Goal: Task Accomplishment & Management: Use online tool/utility

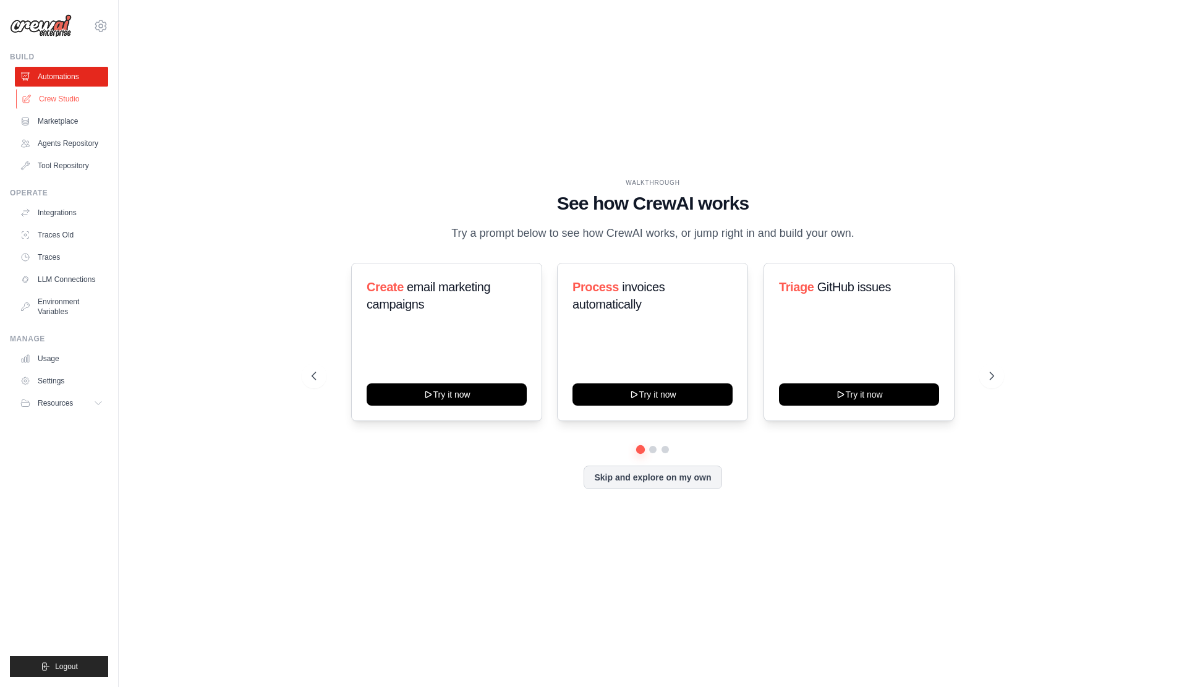
click at [68, 107] on link "Crew Studio" at bounding box center [62, 99] width 93 height 20
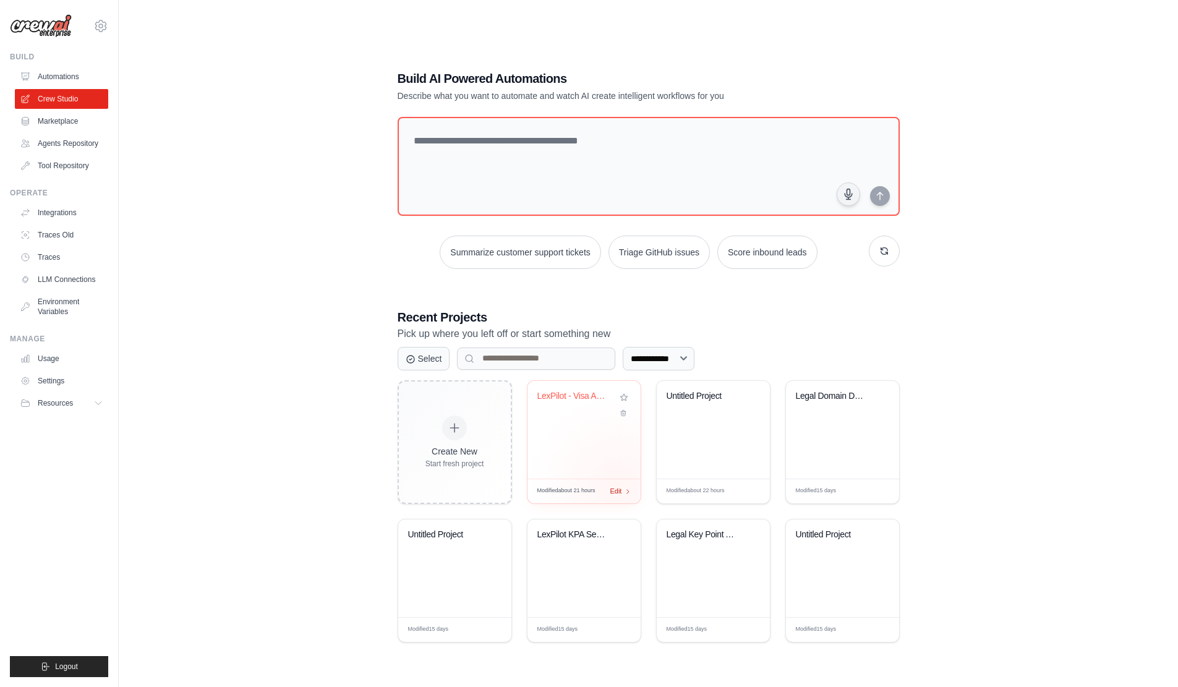
click at [622, 495] on span "Edit" at bounding box center [616, 491] width 12 height 11
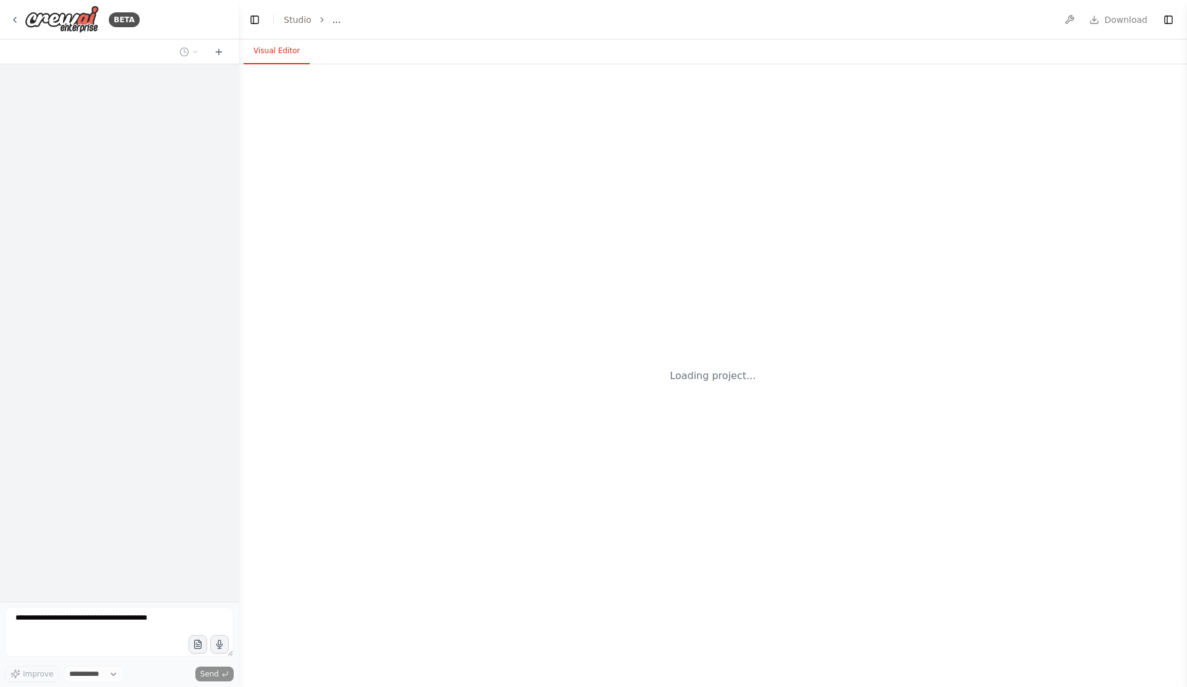
select select "****"
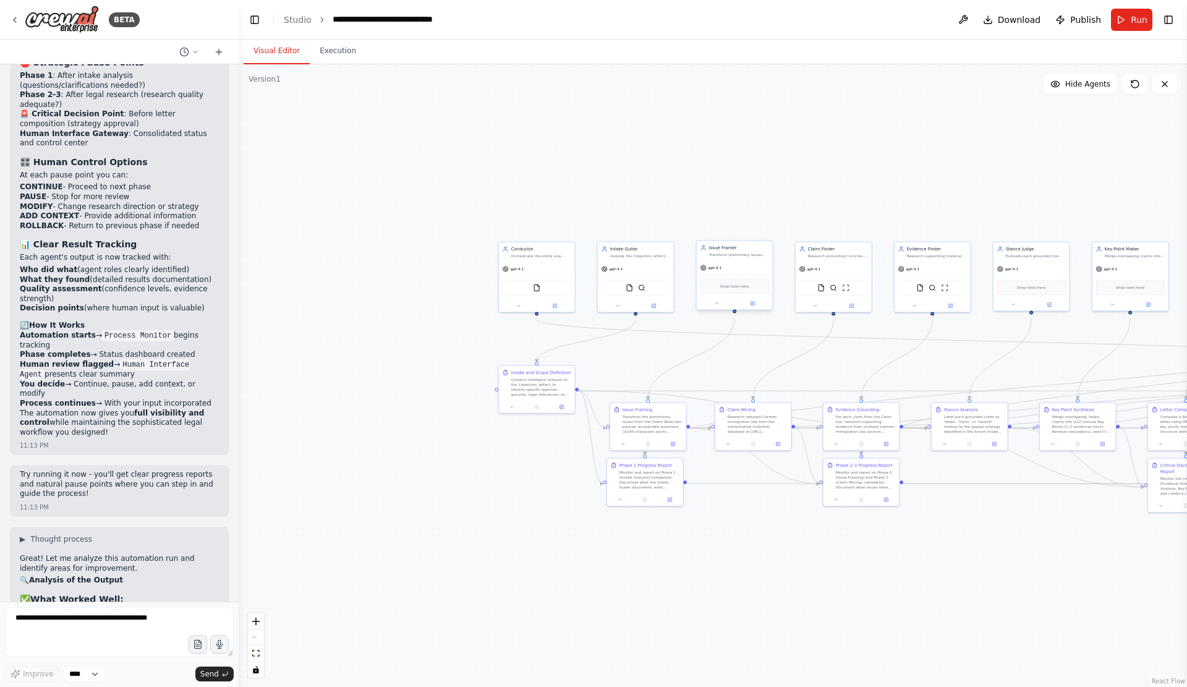
scroll to position [11749, 0]
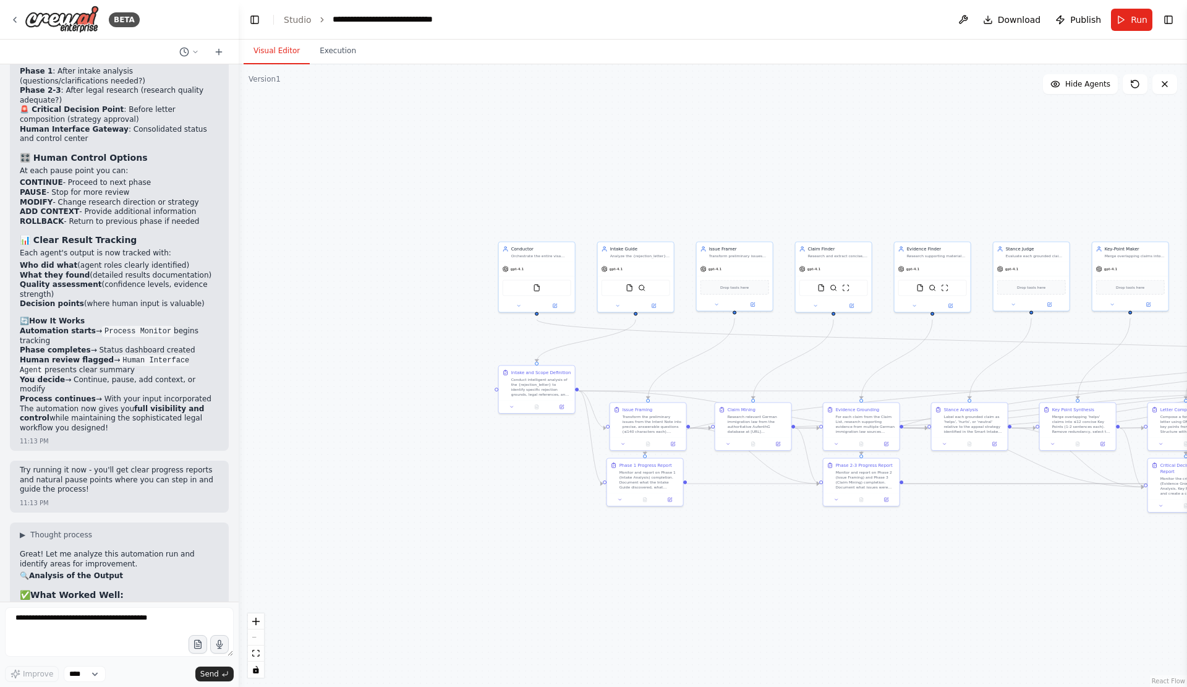
click at [543, 357] on div ".deletable-edge-delete-btn { width: 20px; height: 20px; border: 0px solid #ffff…" at bounding box center [713, 375] width 949 height 623
click at [1148, 500] on div "Critical Decision Point Report Monitor the critical phases (Evidence Grounding,…" at bounding box center [1186, 479] width 76 height 41
click at [936, 584] on div ".deletable-edge-delete-btn { width: 20px; height: 20px; border: 0px solid #ffff…" at bounding box center [713, 375] width 949 height 623
click at [980, 595] on div ".deletable-edge-delete-btn { width: 20px; height: 20px; border: 0px solid #ffff…" at bounding box center [713, 375] width 949 height 623
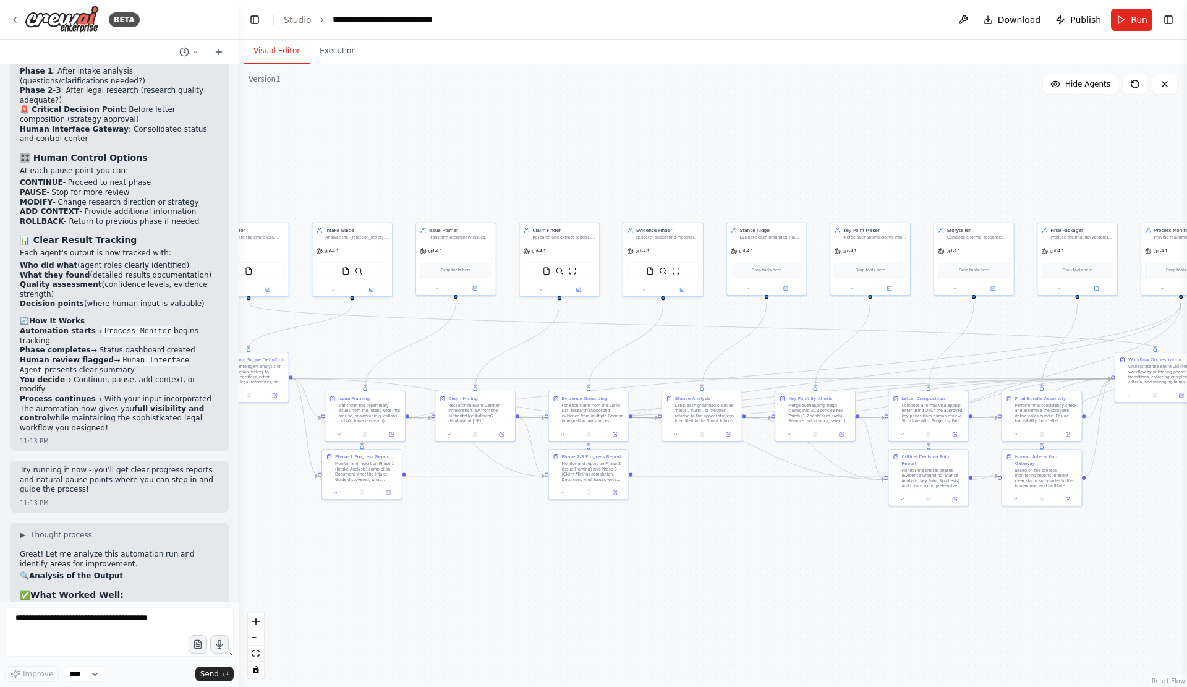
click at [912, 554] on div ".deletable-edge-delete-btn { width: 20px; height: 20px; border: 0px solid #ffff…" at bounding box center [713, 375] width 949 height 623
click at [949, 427] on div "Letter Composition Compose a formal visa appeal letter using ONLY the approved …" at bounding box center [929, 408] width 80 height 36
click at [955, 435] on icon at bounding box center [954, 432] width 5 height 5
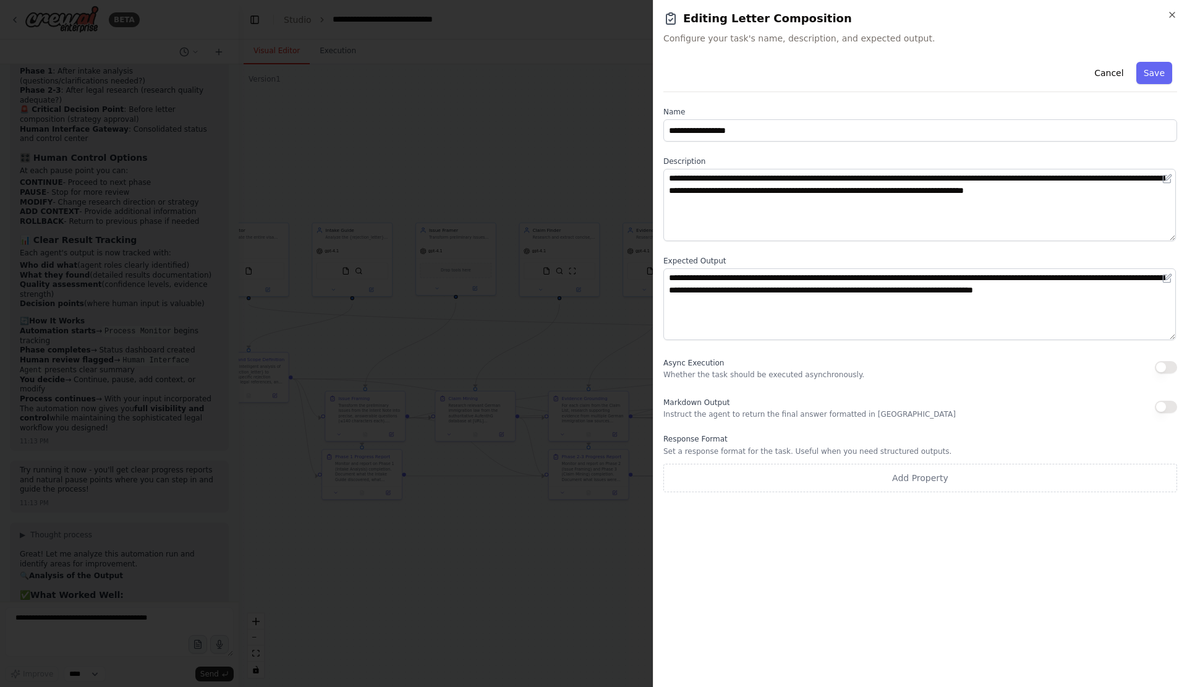
click at [616, 75] on div at bounding box center [593, 343] width 1187 height 687
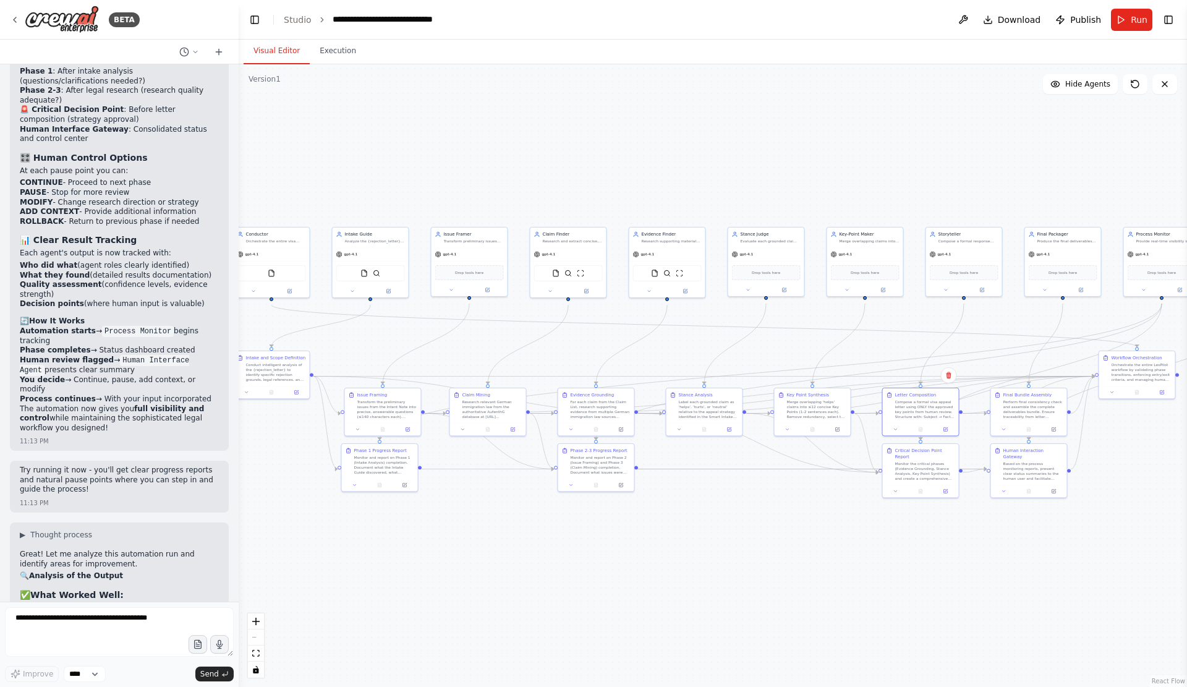
drag, startPoint x: 799, startPoint y: 164, endPoint x: 787, endPoint y: 158, distance: 13.0
click at [787, 158] on div ".deletable-edge-delete-btn { width: 20px; height: 20px; border: 0px solid #ffff…" at bounding box center [713, 375] width 949 height 623
drag, startPoint x: 26, startPoint y: 122, endPoint x: 26, endPoint y: 135, distance: 13.0
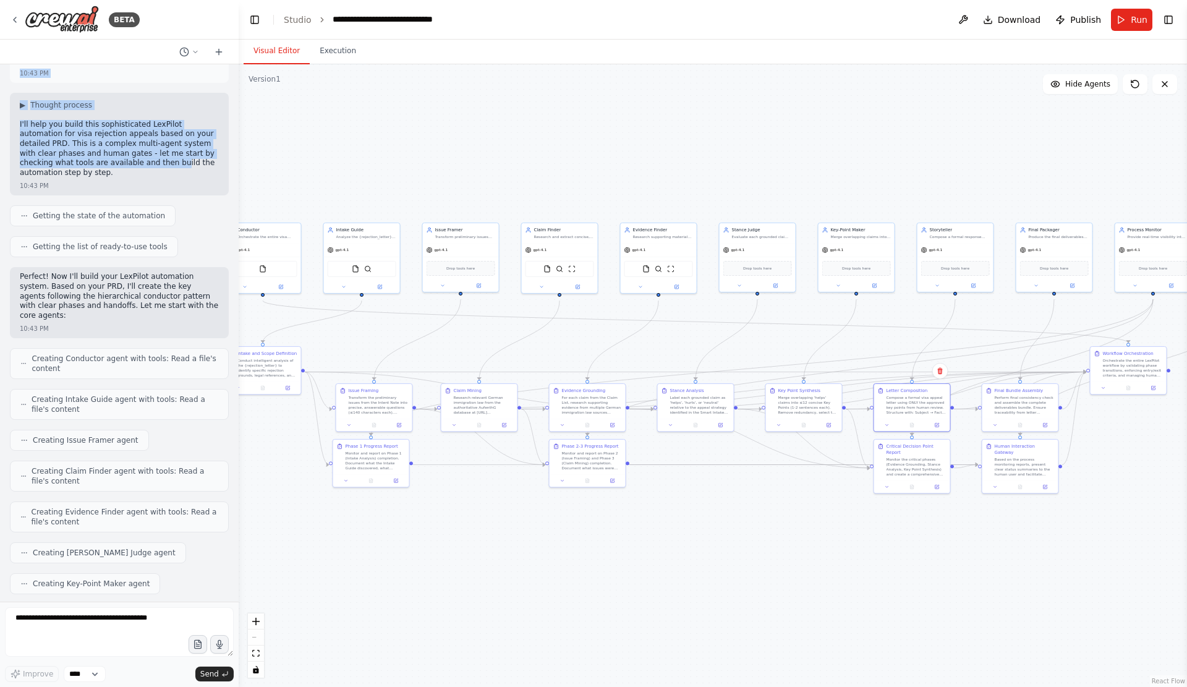
scroll to position [3772, 0]
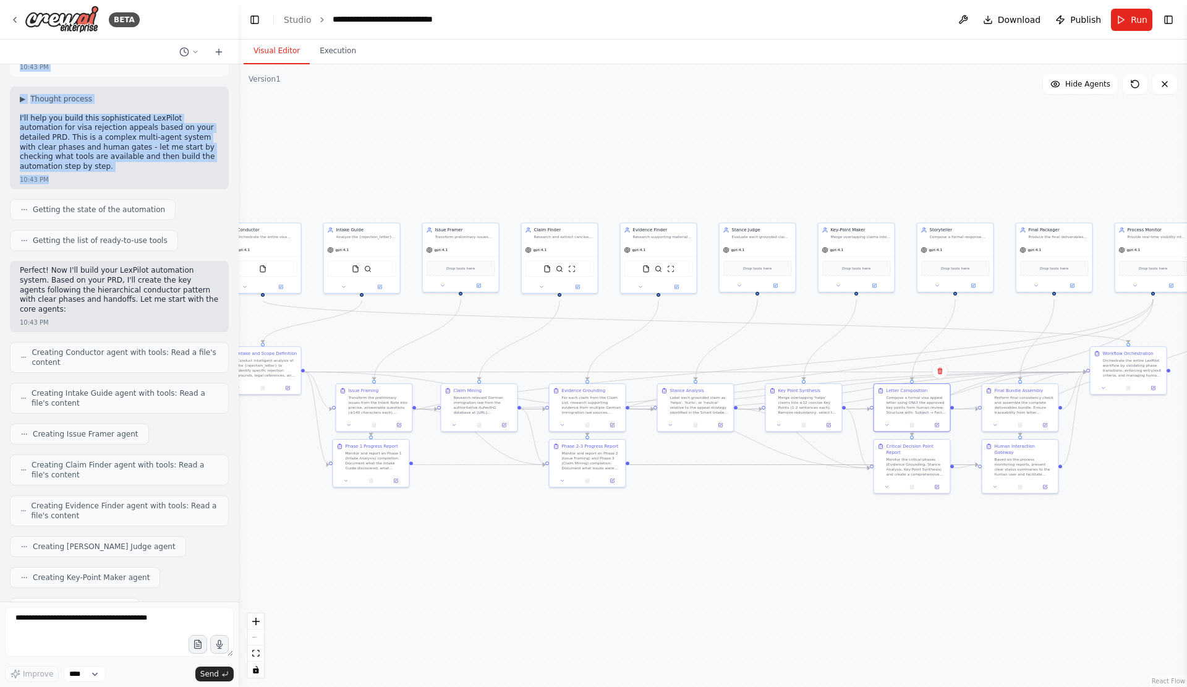
drag, startPoint x: 22, startPoint y: 88, endPoint x: 224, endPoint y: 346, distance: 328.2
click at [224, 346] on div "PRD (SDD) — LexPilot · AufenthG Assistant Scope of this document: Agents, roles…" at bounding box center [119, 332] width 239 height 537
copy div "PRD (SDD) — LexPilot · AufenthG Assistant Scope of this document: Agents, roles…"
click at [226, 446] on div "PRD (SDD) — LexPilot · AufenthG Assistant Scope of this document: Agents, roles…" at bounding box center [119, 332] width 239 height 537
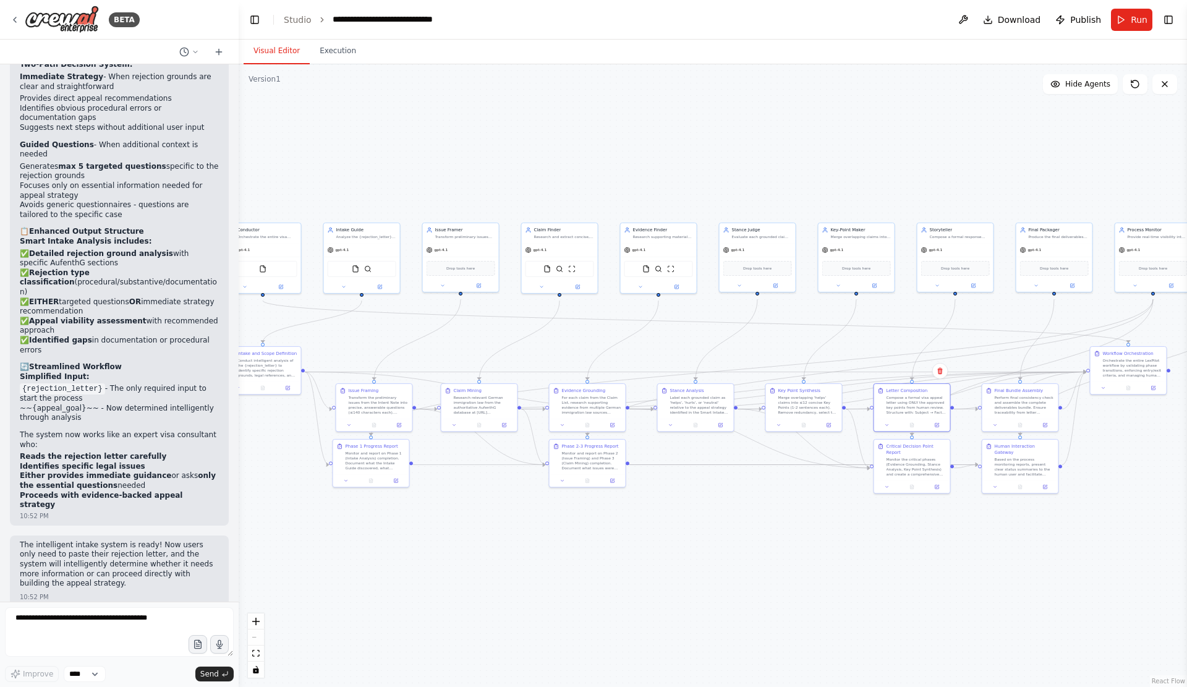
scroll to position [8080, 0]
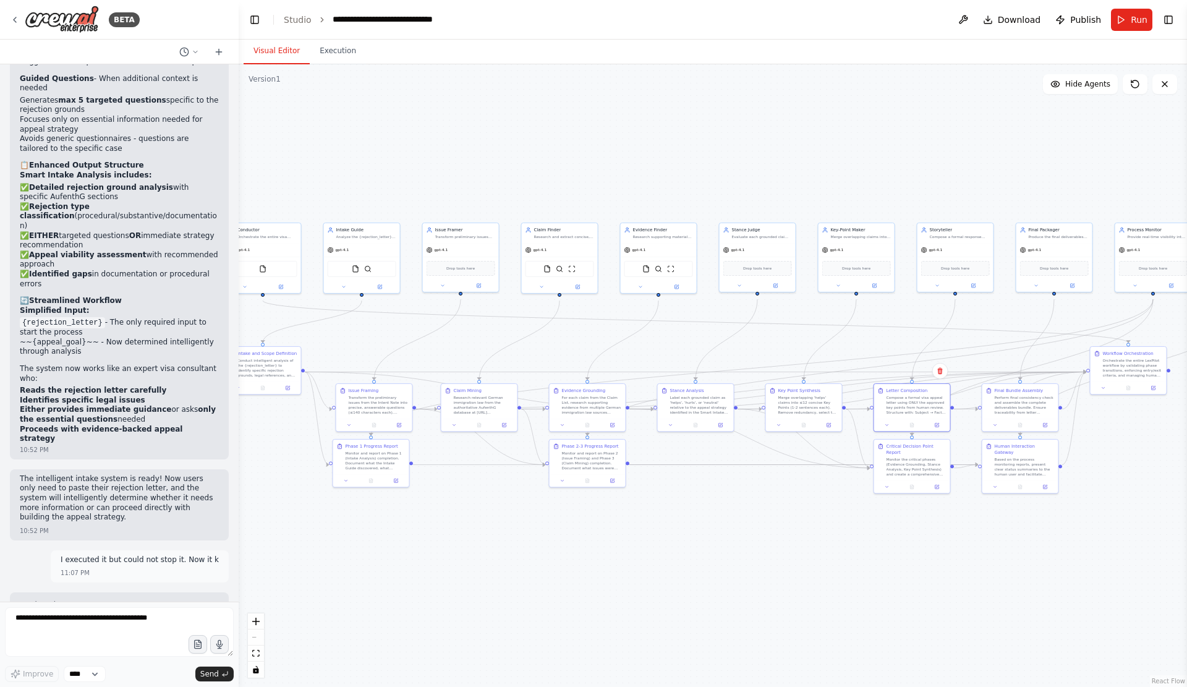
drag, startPoint x: 8, startPoint y: 359, endPoint x: 208, endPoint y: 259, distance: 223.7
click at [208, 259] on div "PRD (SDD) — LexPilot · AufenthG Assistant Scope of this document: Agents, roles…" at bounding box center [119, 332] width 239 height 537
copy div "Getting the state of the automation Getting the list of ready-to-use tools Perf…"
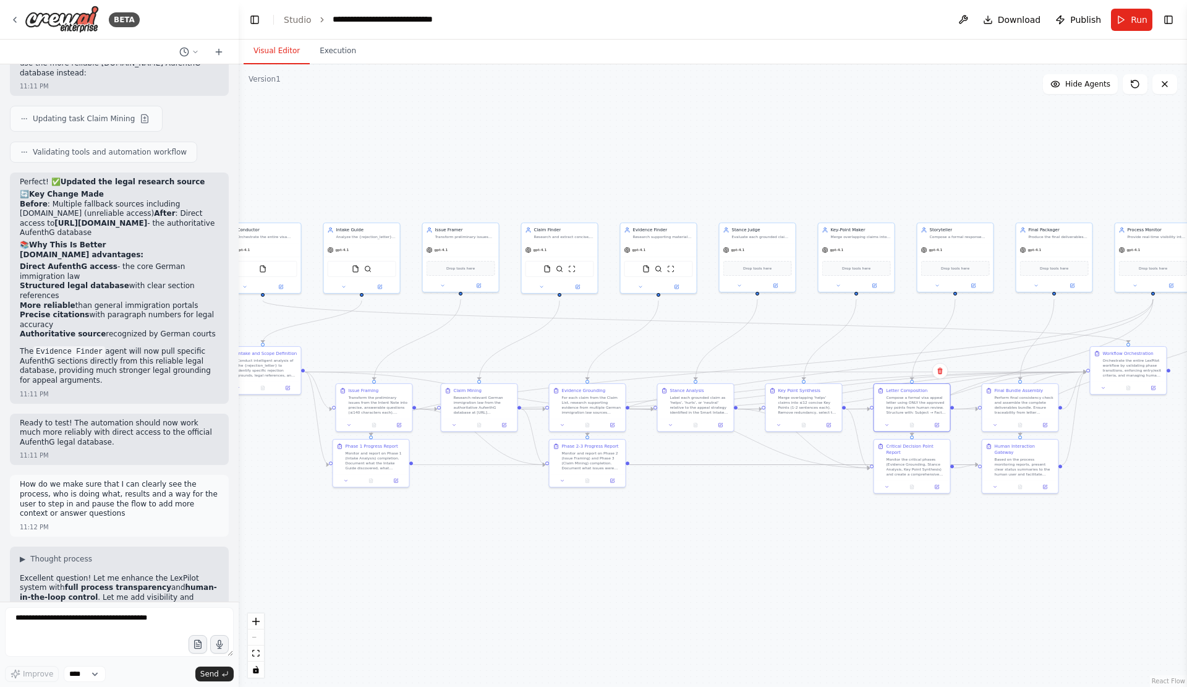
scroll to position [10368, 0]
drag, startPoint x: 17, startPoint y: 416, endPoint x: 72, endPoint y: 544, distance: 139.9
click at [72, 544] on div "PRD (SDD) — LexPilot · AufenthG Assistant Scope of this document: Agents, roles…" at bounding box center [119, 332] width 239 height 537
copy div "automation step by step. 10:43 PM Getting the state of the automation Getting t…"
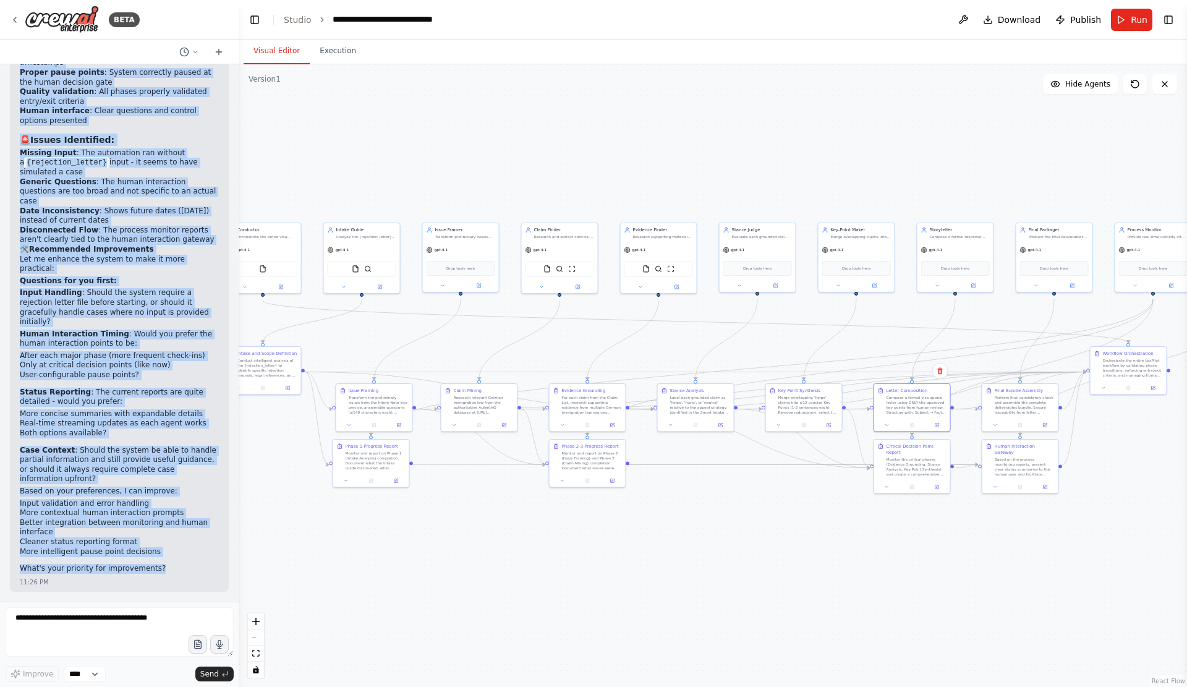
scroll to position [13003, 0]
drag, startPoint x: 14, startPoint y: 529, endPoint x: 187, endPoint y: 581, distance: 180.6
click at [187, 581] on div "PRD (SDD) — LexPilot · AufenthG Assistant Scope of this document: Agents, roles…" at bounding box center [119, 332] width 239 height 537
copy div "Let us maybe just change the url for now. https://www.buzer.de/AufenthG.htm 11:…"
click at [347, 85] on div ".deletable-edge-delete-btn { width: 20px; height: 20px; border: 0px solid #ffff…" at bounding box center [713, 375] width 949 height 623
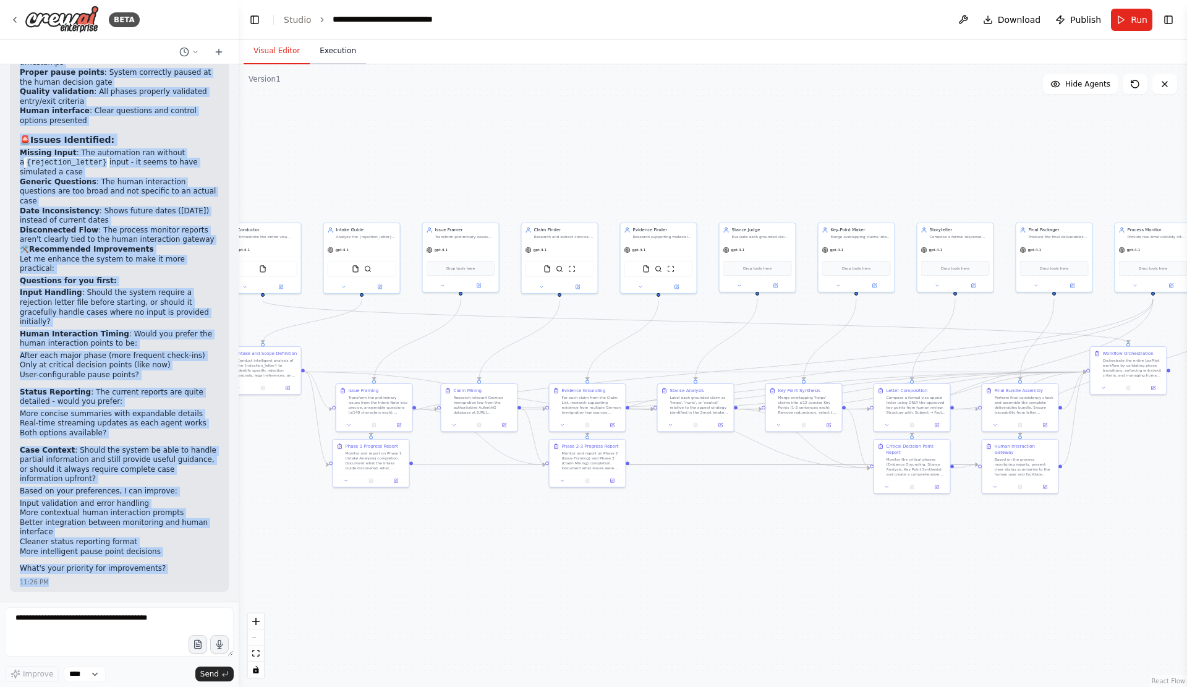
click at [352, 64] on button "Execution" at bounding box center [338, 51] width 56 height 26
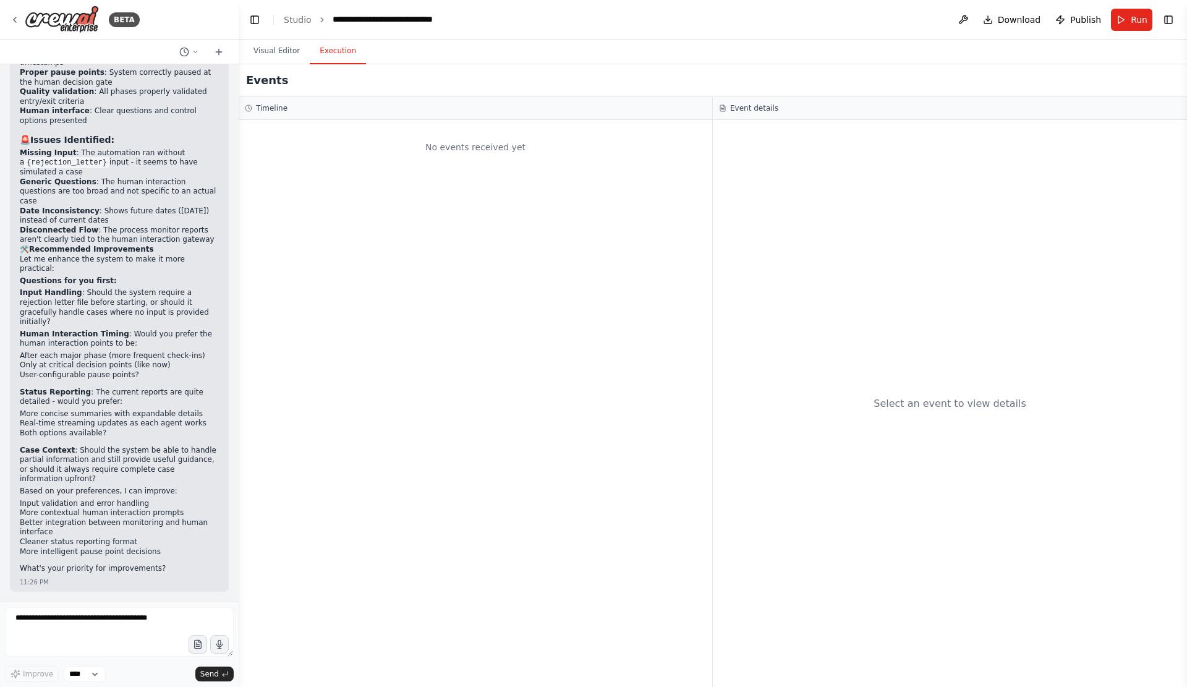
click at [249, 109] on div "Timeline" at bounding box center [476, 108] width 474 height 23
click at [256, 113] on div "Timeline" at bounding box center [475, 108] width 461 height 10
drag, startPoint x: 1003, startPoint y: 17, endPoint x: 1003, endPoint y: 43, distance: 25.4
click at [1003, 19] on span "Download" at bounding box center [1019, 20] width 43 height 12
click at [261, 53] on button "Visual Editor" at bounding box center [277, 51] width 66 height 26
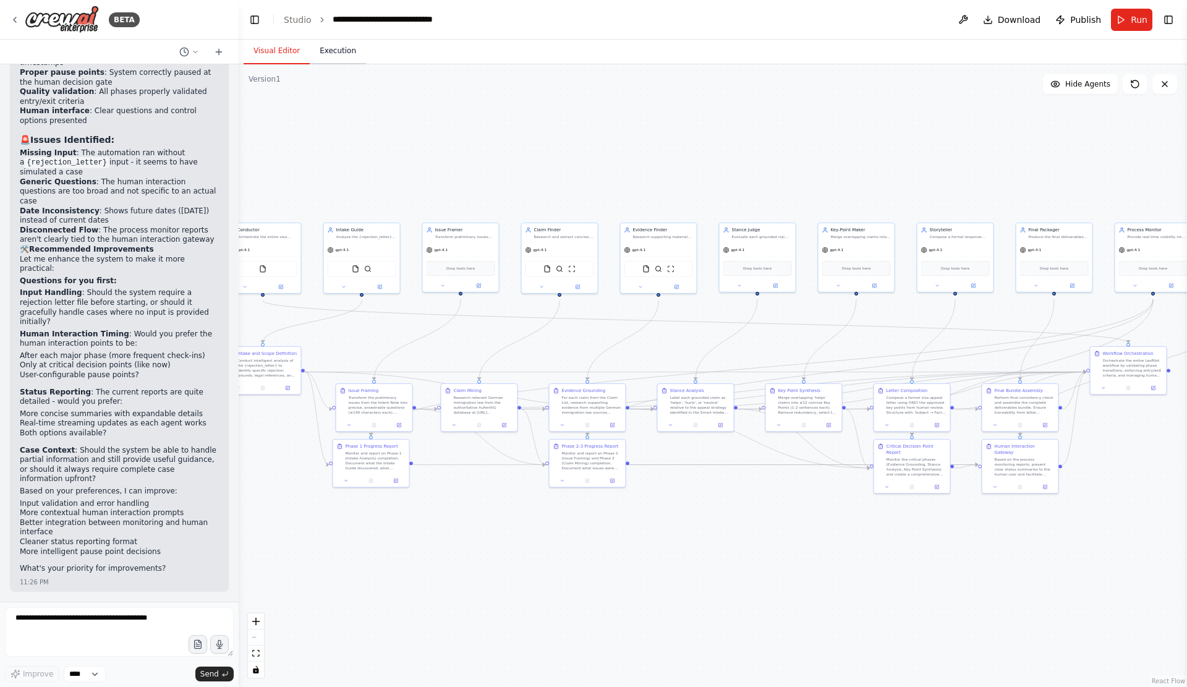
click at [335, 63] on button "Execution" at bounding box center [338, 51] width 56 height 26
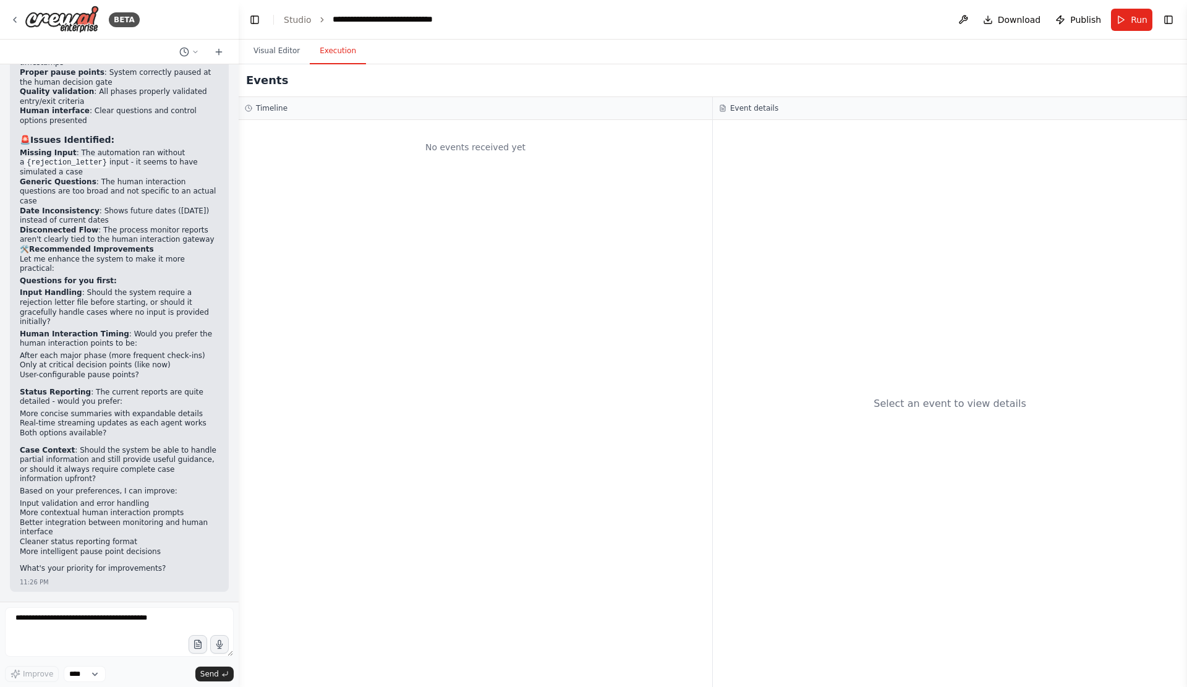
click at [83, 330] on strong "Human Interaction Timing" at bounding box center [74, 334] width 109 height 9
click at [4, 25] on button "Toggle Sidebar" at bounding box center [0, 343] width 10 height 687
click at [16, 19] on icon at bounding box center [15, 19] width 2 height 5
click at [290, 23] on link "Studio" at bounding box center [298, 20] width 28 height 10
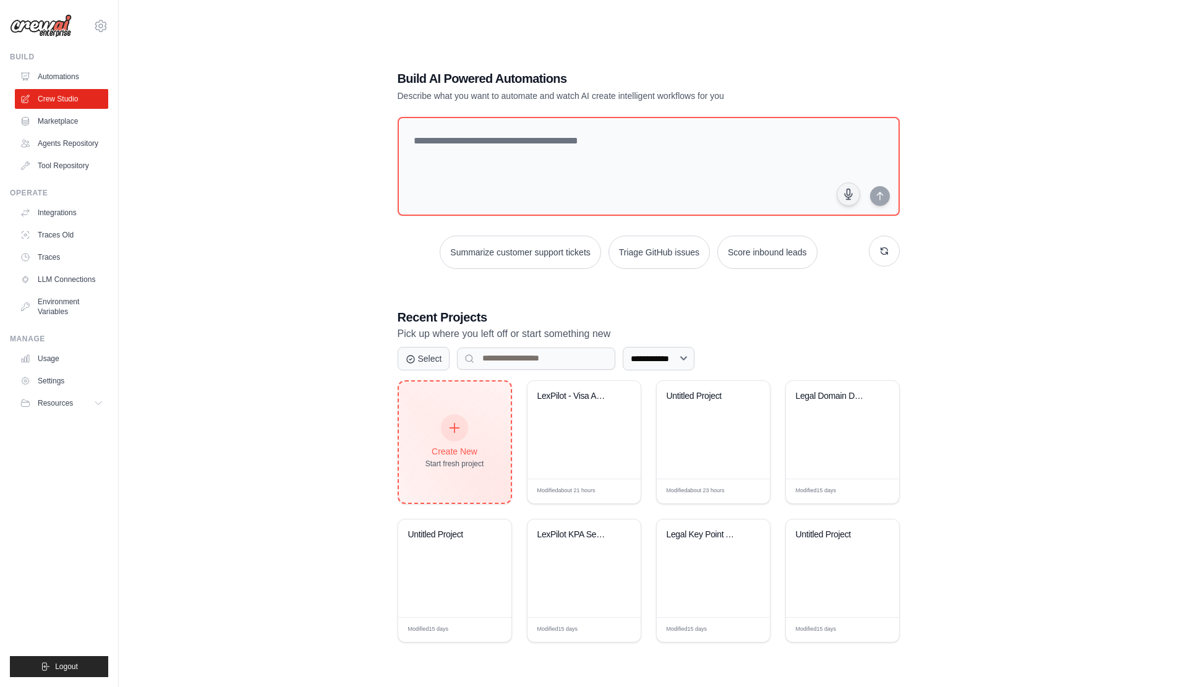
click at [467, 455] on div "Create New" at bounding box center [454, 451] width 59 height 12
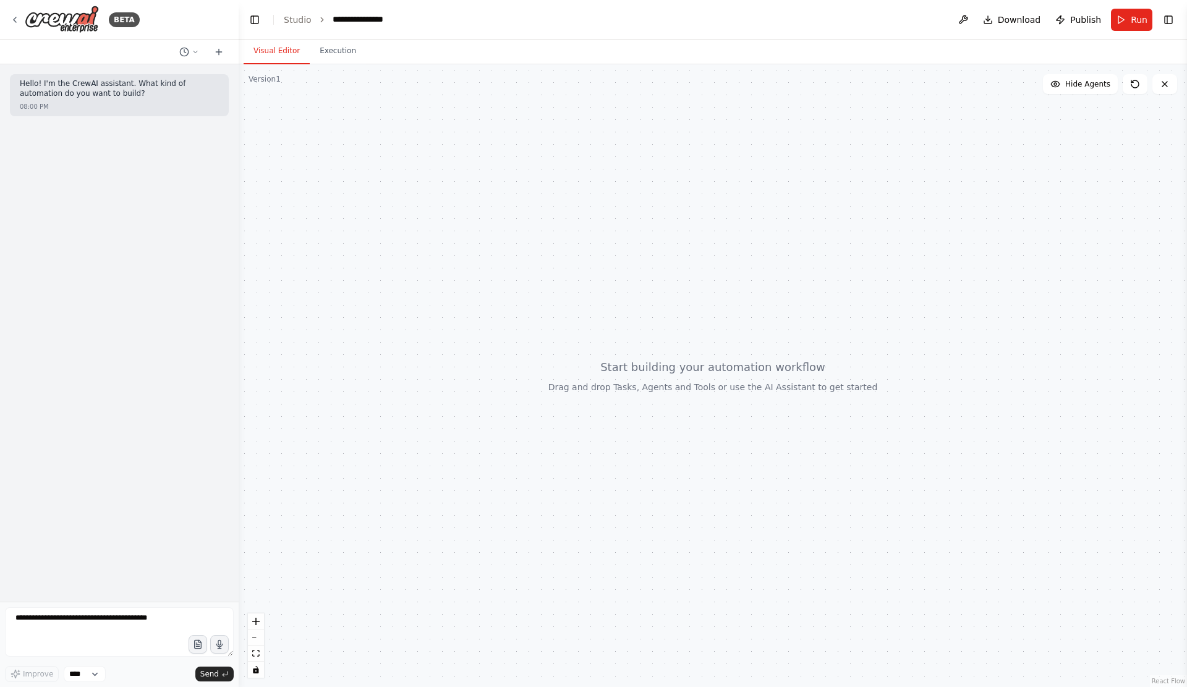
click at [168, 61] on div at bounding box center [119, 52] width 239 height 25
click at [180, 56] on circle at bounding box center [184, 52] width 8 height 8
drag, startPoint x: 133, startPoint y: 262, endPoint x: 132, endPoint y: 251, distance: 11.2
click at [133, 257] on div at bounding box center [119, 343] width 239 height 687
drag, startPoint x: 171, startPoint y: 616, endPoint x: 0, endPoint y: 85, distance: 557.9
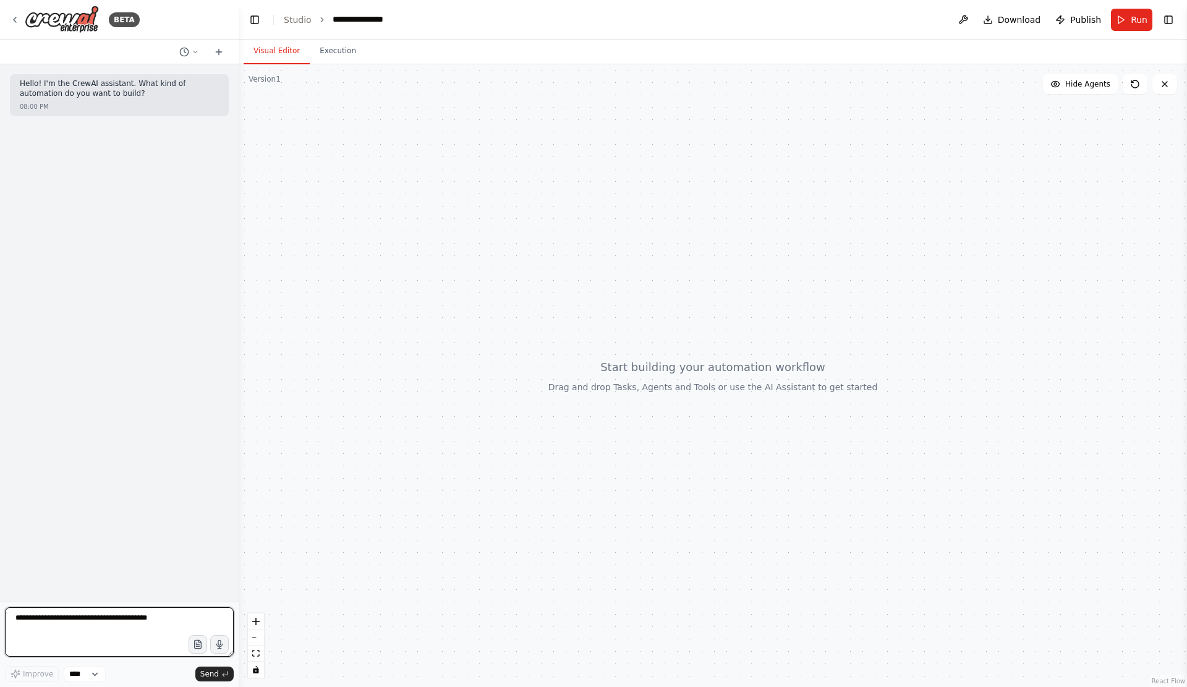
click at [0, 100] on div "BETA Hello! I'm the CrewAI assistant. What kind of automation do you want to bu…" at bounding box center [119, 343] width 239 height 687
drag, startPoint x: 11, startPoint y: 74, endPoint x: 123, endPoint y: 207, distance: 173.3
click at [123, 207] on div "Hello! I'm the CrewAI assistant. What kind of automation do you want to build? …" at bounding box center [119, 332] width 239 height 537
copy div "Hello! I'm the CrewAI assistant. What kind of automation do you want to build? …"
drag, startPoint x: 940, startPoint y: 0, endPoint x: 1019, endPoint y: 155, distance: 174.2
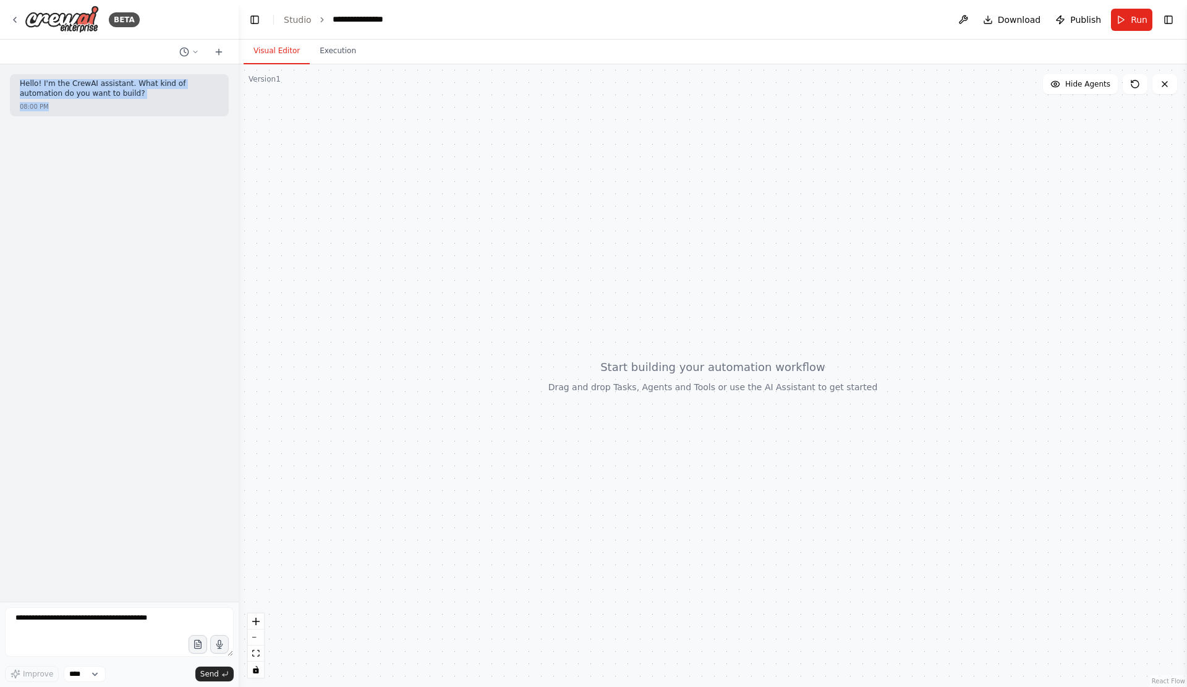
click at [1019, 155] on div at bounding box center [713, 375] width 949 height 623
